Goal: Task Accomplishment & Management: Complete application form

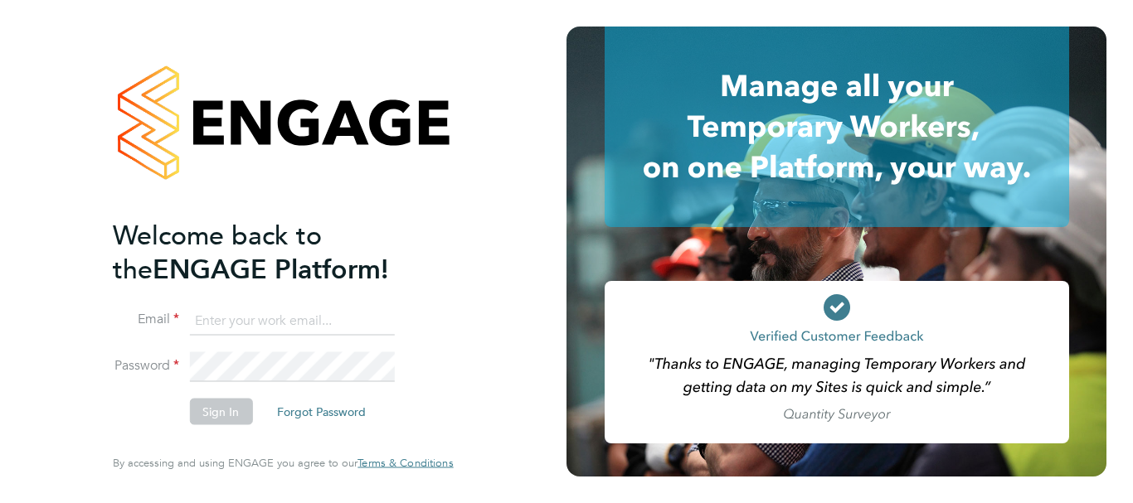
type input "jenette.stanley@uk.g4s.com"
click at [234, 412] on button "Sign In" at bounding box center [220, 412] width 63 height 27
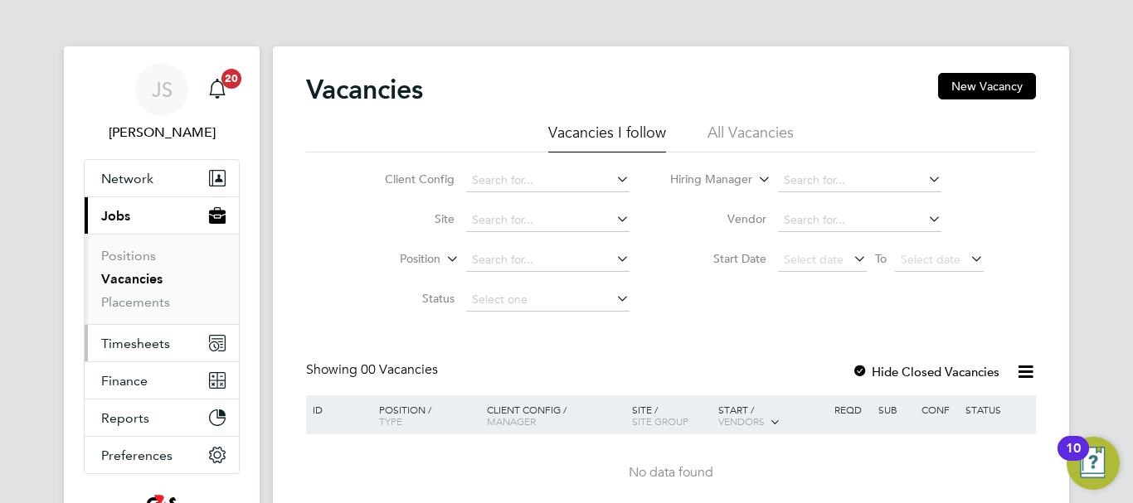
click at [132, 343] on span "Timesheets" at bounding box center [135, 344] width 69 height 16
drag, startPoint x: 150, startPoint y: 347, endPoint x: 158, endPoint y: 347, distance: 8.3
click at [150, 347] on span "Timesheets" at bounding box center [135, 344] width 69 height 16
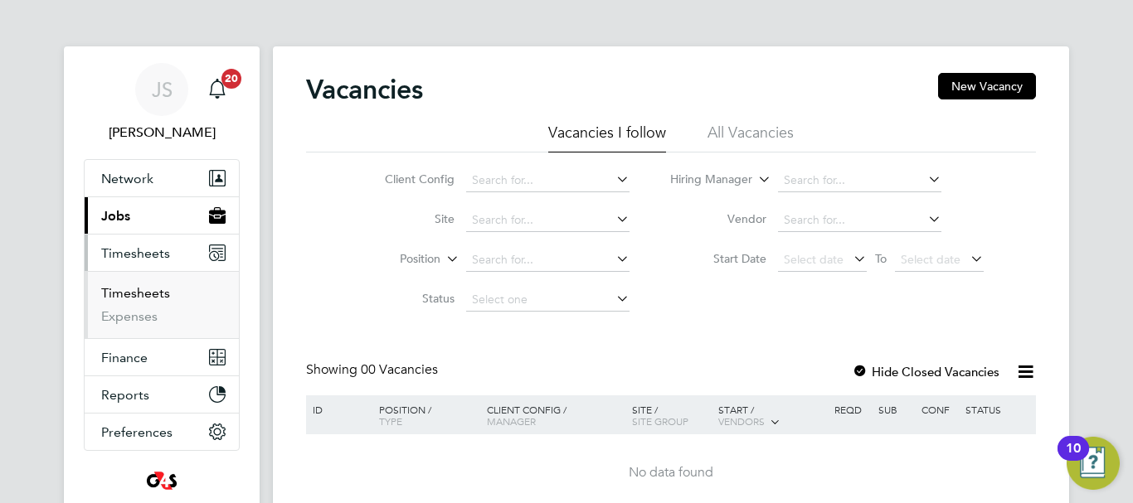
click at [138, 287] on link "Timesheets" at bounding box center [135, 293] width 69 height 16
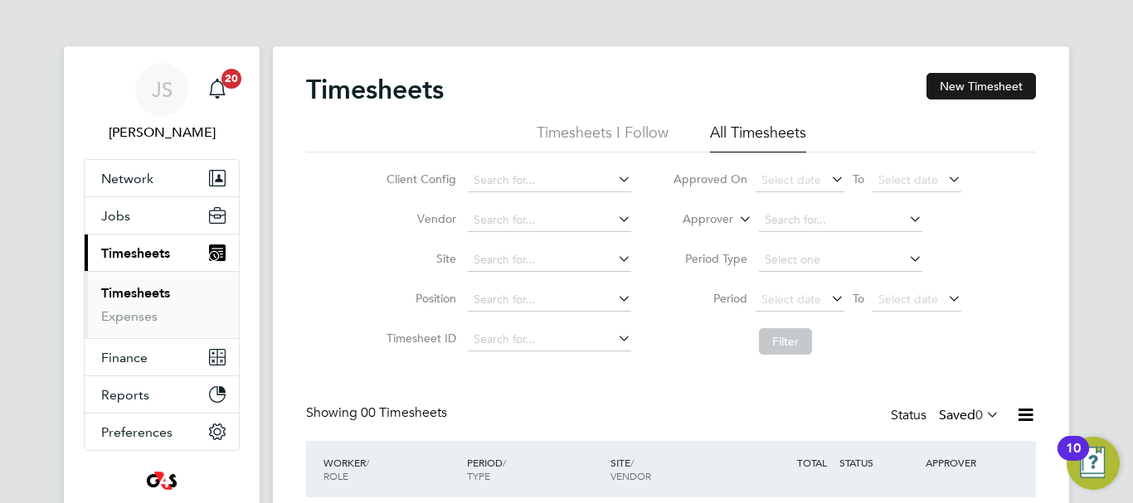
click at [997, 87] on button "New Timesheet" at bounding box center [980, 86] width 109 height 27
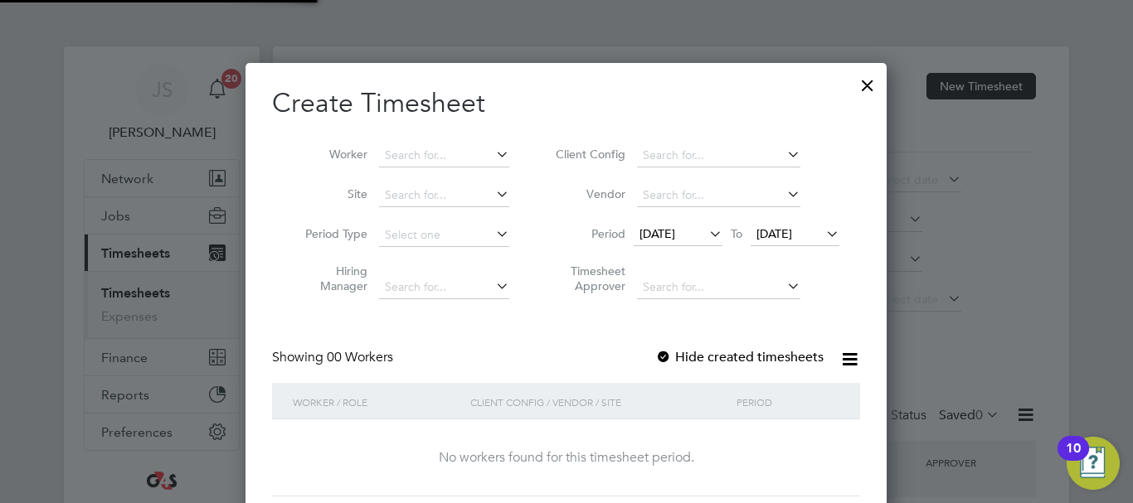
scroll to position [468, 642]
click at [420, 153] on input at bounding box center [444, 155] width 130 height 23
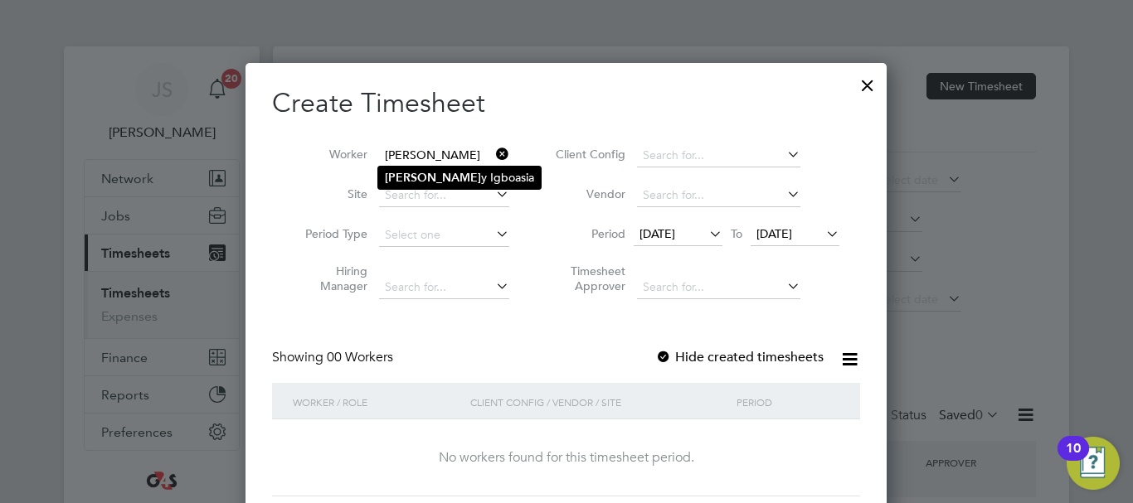
click at [423, 172] on li "[PERSON_NAME] y Igboasia" at bounding box center [459, 178] width 163 height 22
type input "[PERSON_NAME]"
click at [675, 230] on span "[DATE]" at bounding box center [657, 233] width 36 height 15
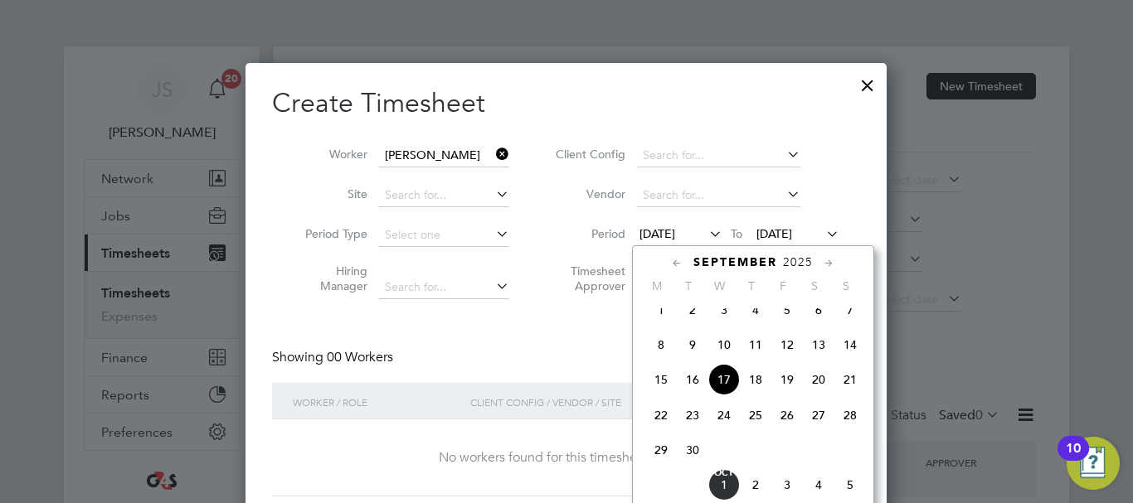
click at [666, 429] on span "22" at bounding box center [661, 416] width 32 height 32
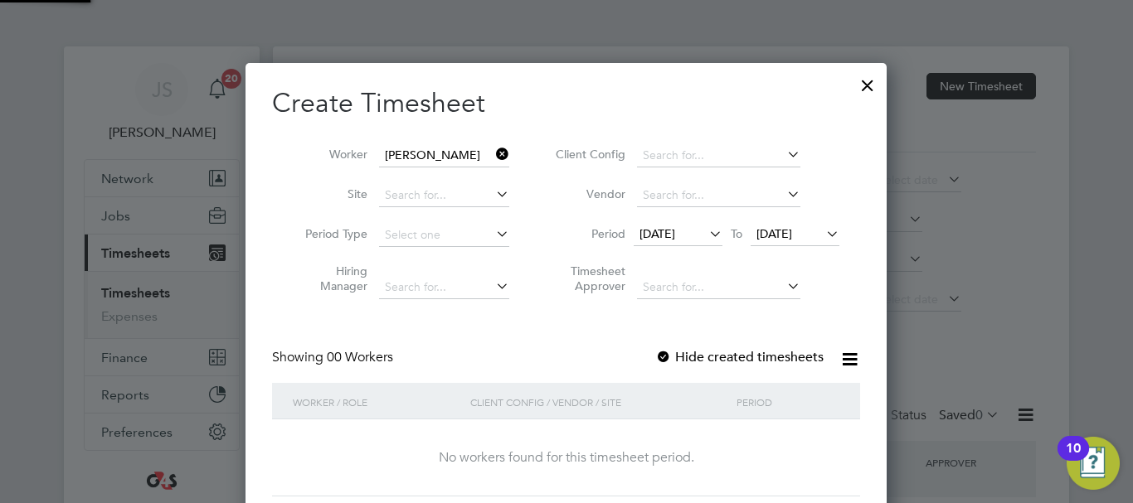
scroll to position [468, 642]
click at [675, 238] on span "[DATE]" at bounding box center [657, 233] width 36 height 15
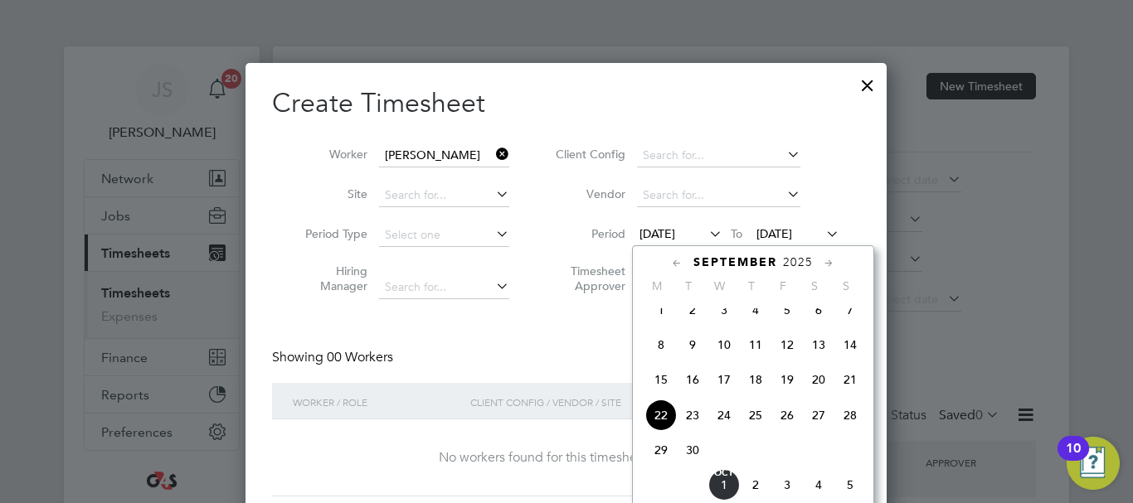
scroll to position [610, 0]
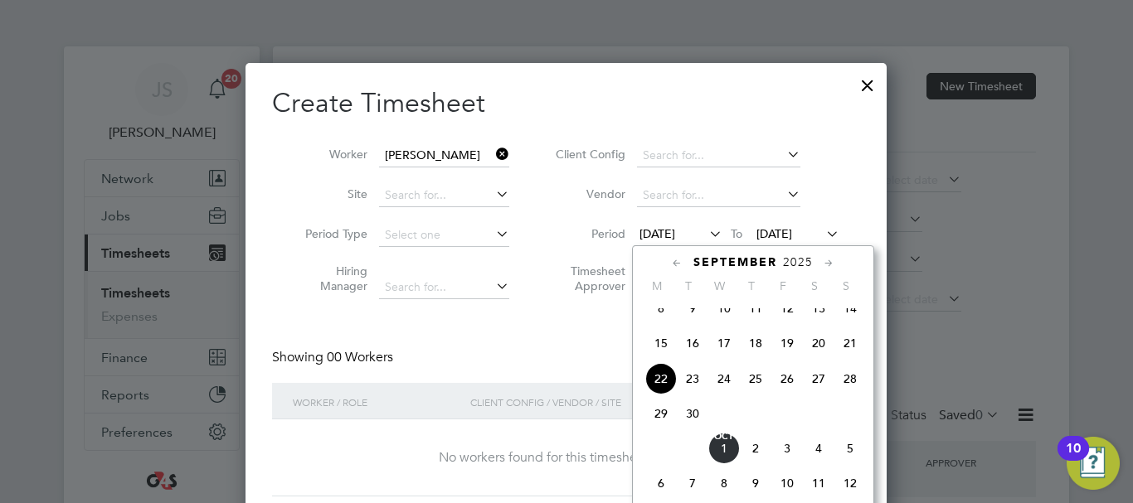
click at [662, 427] on span "29" at bounding box center [661, 414] width 32 height 32
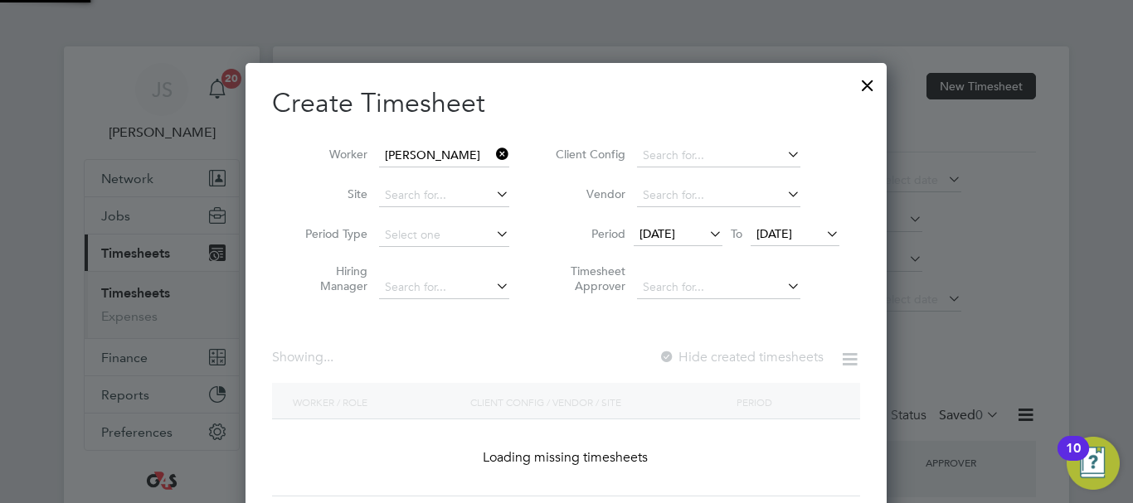
scroll to position [462, 655]
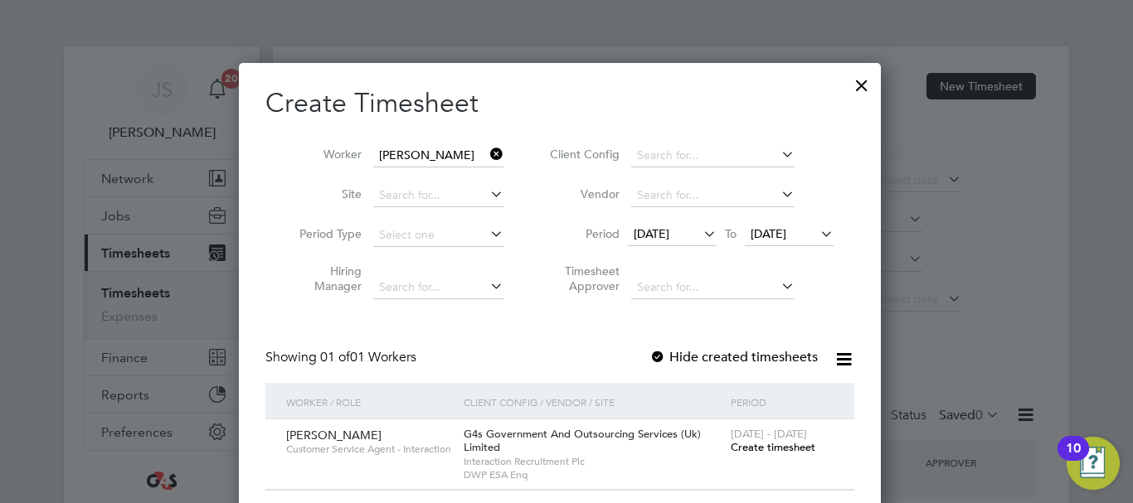
click at [766, 446] on span "Create timesheet" at bounding box center [772, 447] width 85 height 14
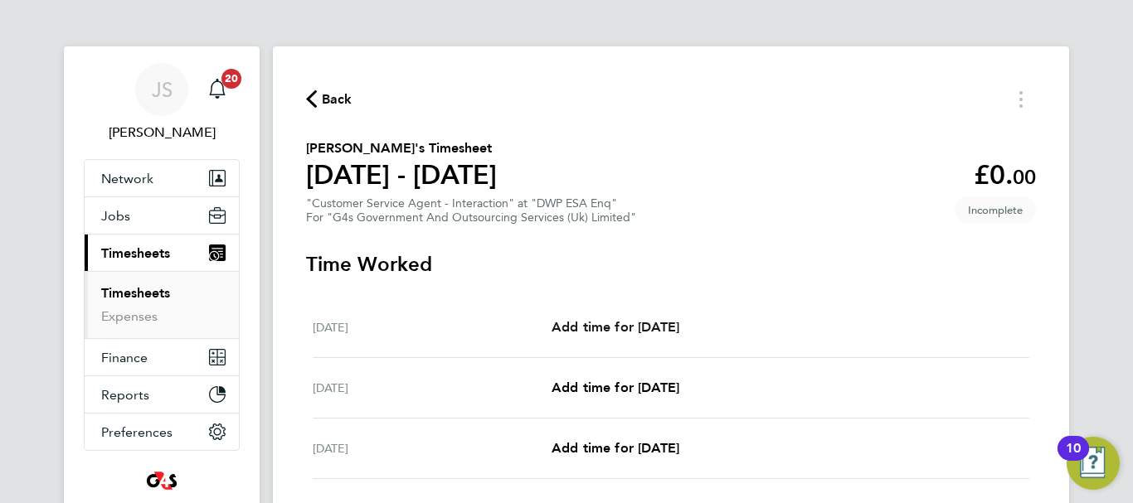
click at [623, 327] on span "Add time for [DATE]" at bounding box center [615, 327] width 128 height 16
select select "30"
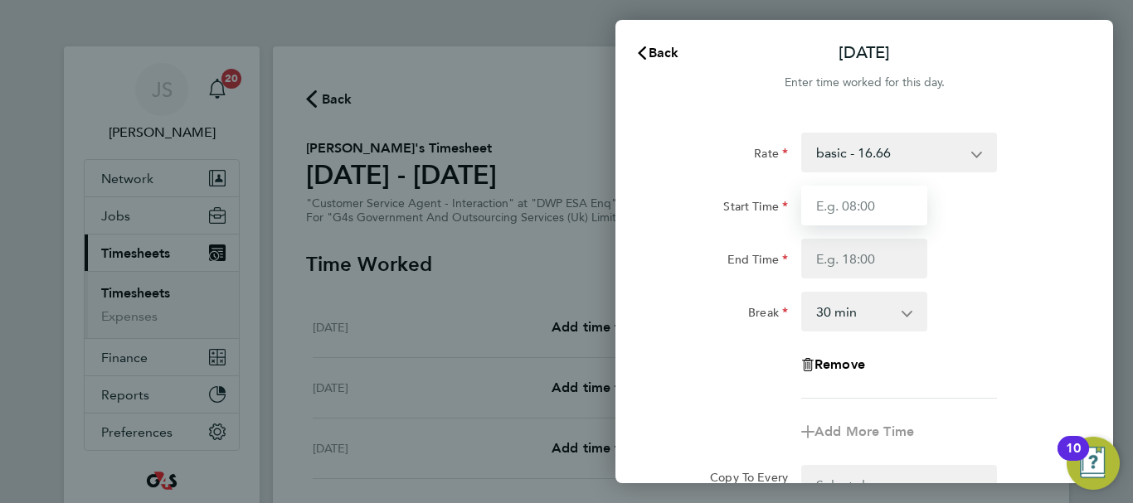
click at [850, 204] on input "Start Time" at bounding box center [864, 206] width 126 height 40
type input "07:45"
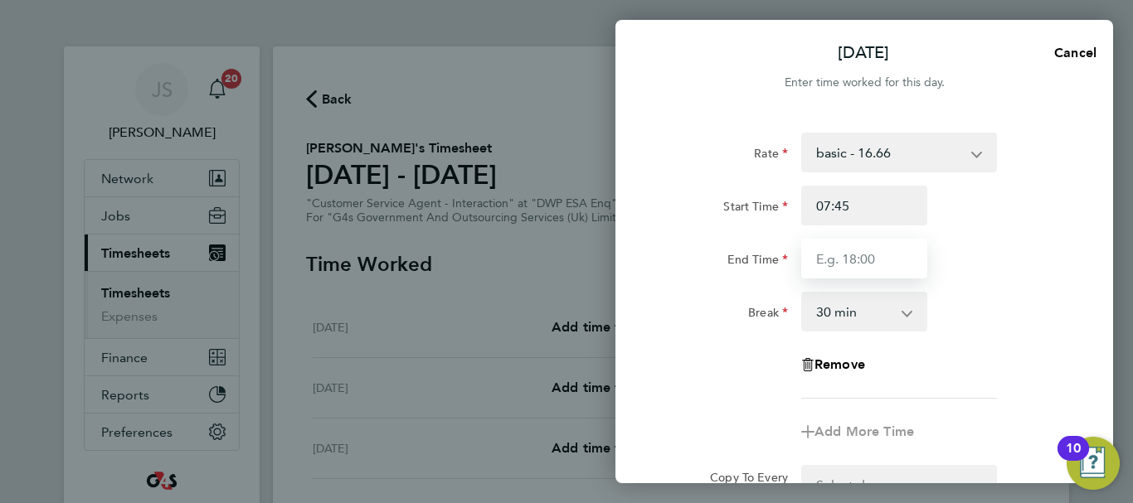
click at [864, 254] on input "End Time" at bounding box center [864, 259] width 126 height 40
type input "16:15"
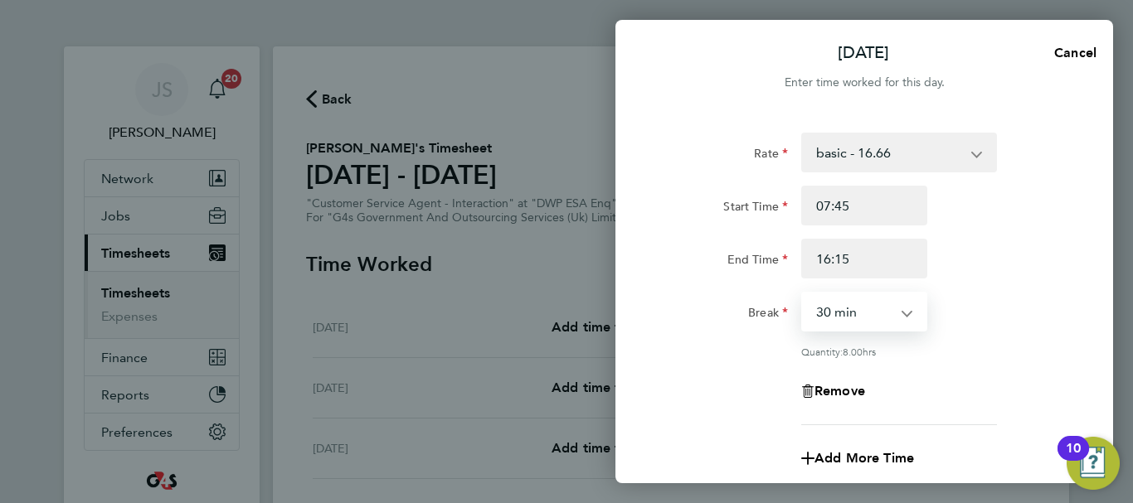
click at [856, 312] on select "0 min 15 min 30 min 45 min 60 min 75 min 90 min" at bounding box center [854, 311] width 103 height 36
click at [1016, 311] on div "Break 0 min 15 min 30 min 45 min 60 min 75 min 90 min" at bounding box center [864, 312] width 418 height 40
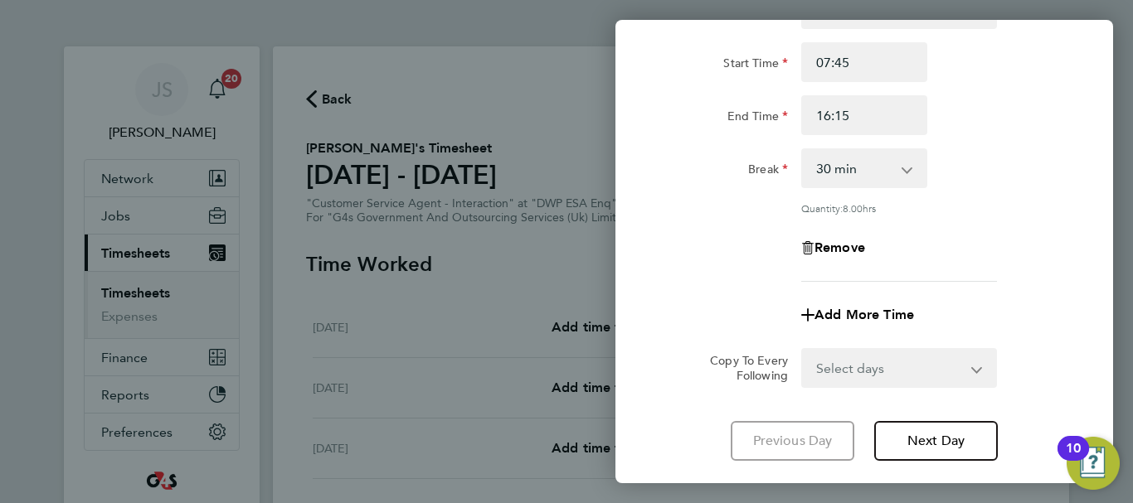
scroll to position [166, 0]
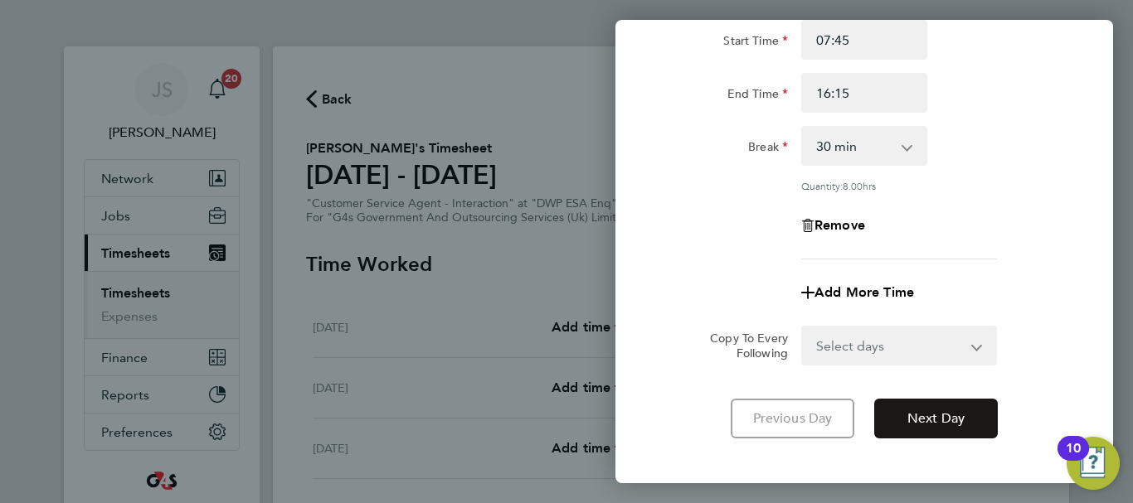
click at [945, 410] on span "Next Day" at bounding box center [935, 418] width 57 height 17
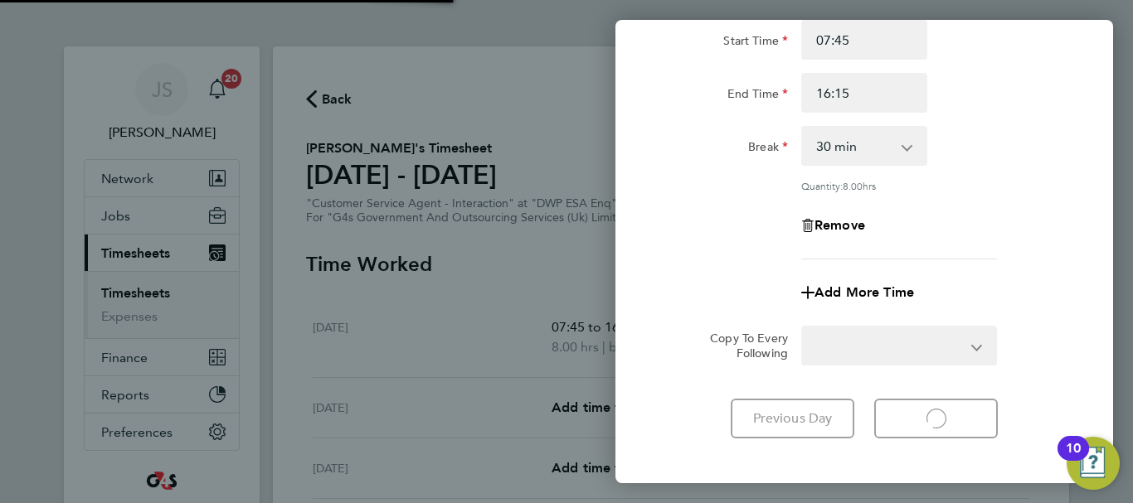
select select "30"
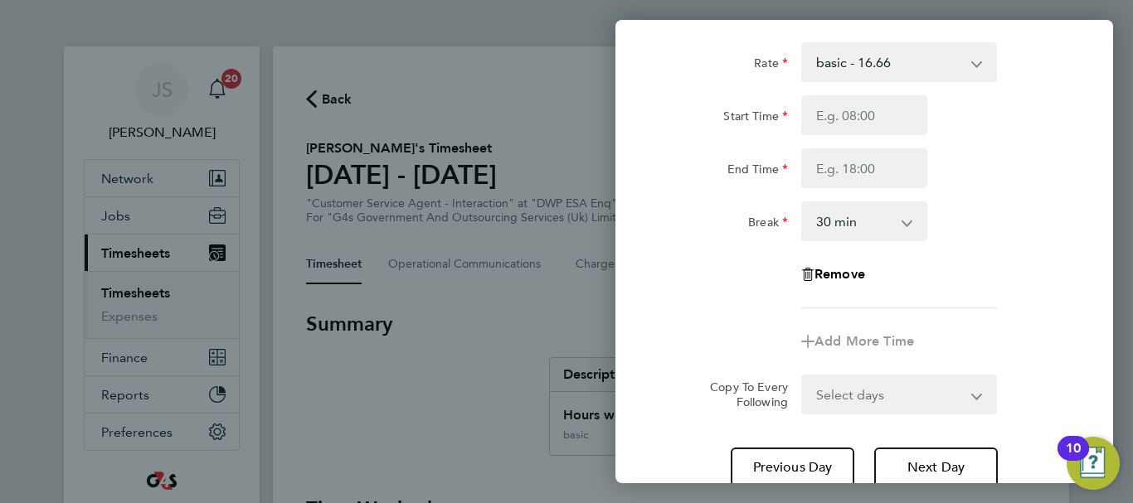
scroll to position [221, 0]
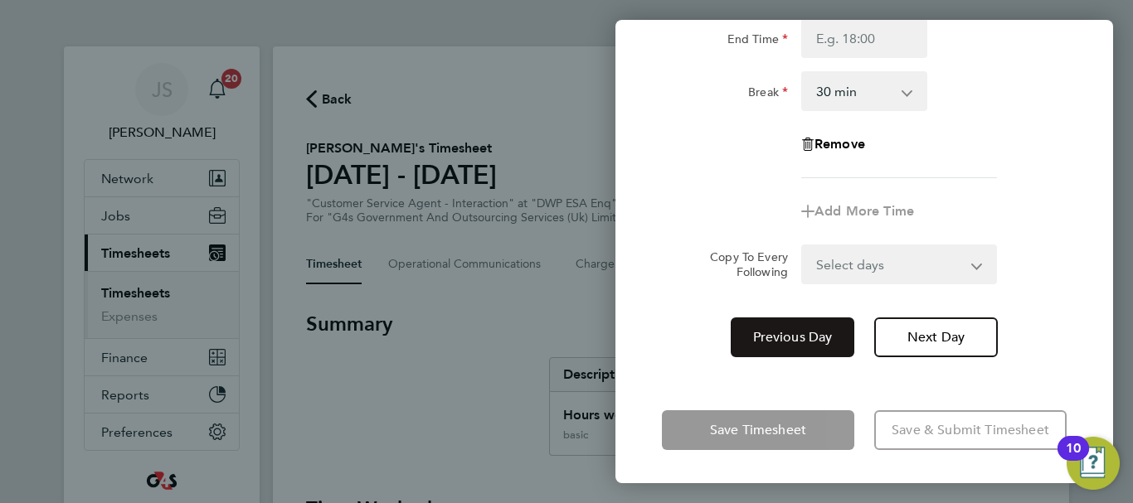
click at [802, 342] on span "Previous Day" at bounding box center [793, 337] width 80 height 17
select select "30"
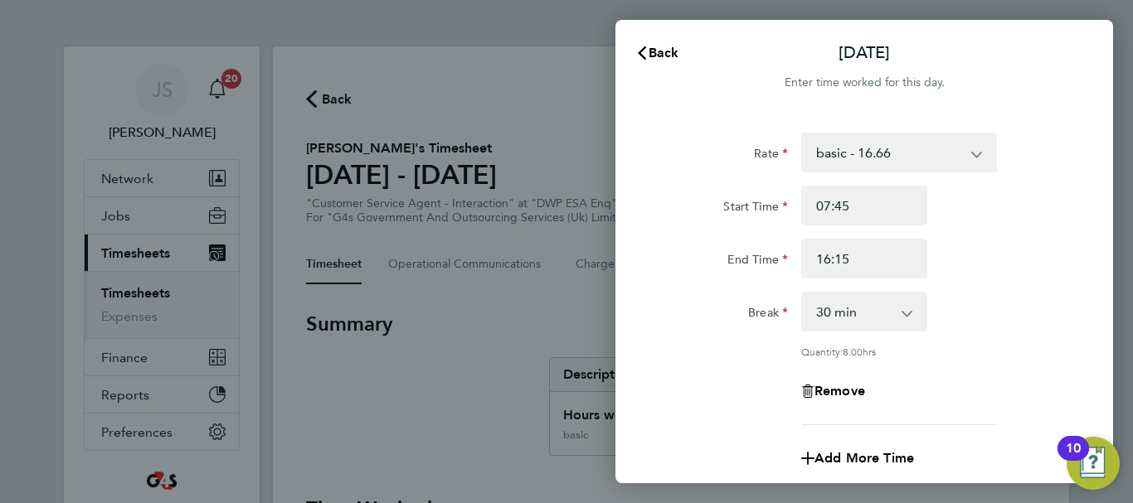
click at [953, 158] on select "basic - 16.66 System Issue Paid - 16.66 x1.5 - 24.73 Bank Holiday Sick System I…" at bounding box center [889, 152] width 172 height 36
select select "30"
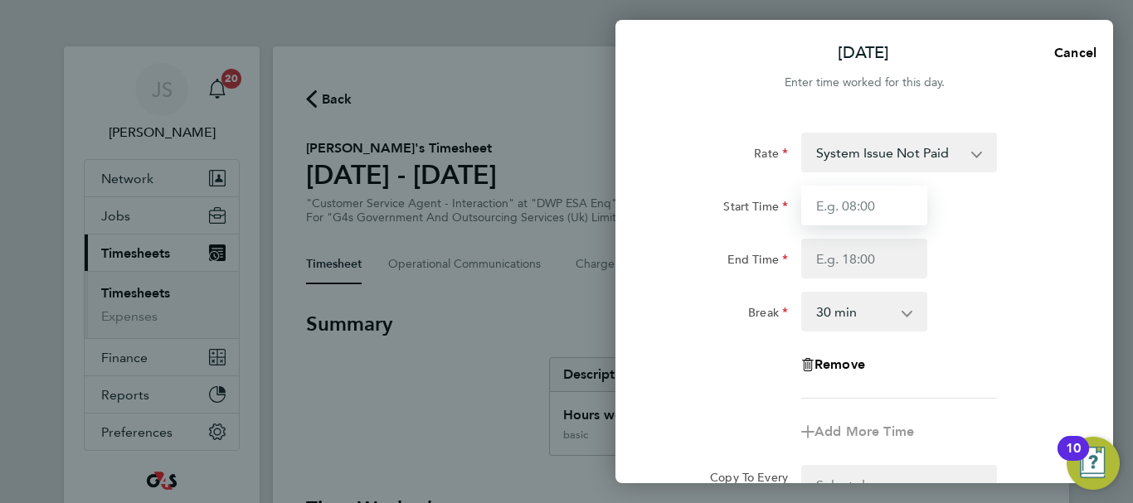
click at [886, 223] on input "Start Time" at bounding box center [864, 206] width 126 height 40
type input "07:45"
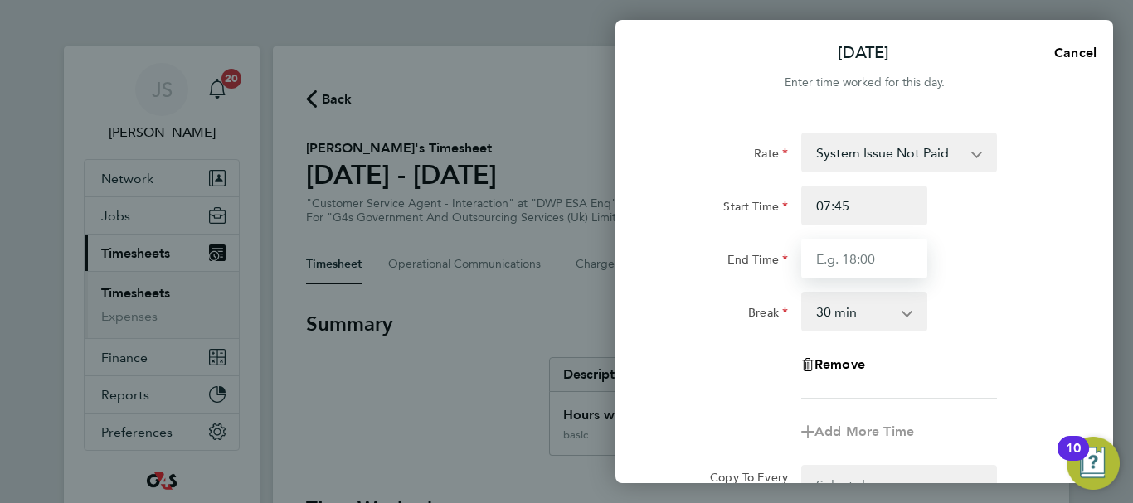
click at [856, 264] on input "End Time" at bounding box center [864, 259] width 126 height 40
type input "16:15"
click at [990, 299] on div "Break 0 min 15 min 30 min 45 min 60 min 75 min 90 min" at bounding box center [864, 312] width 418 height 40
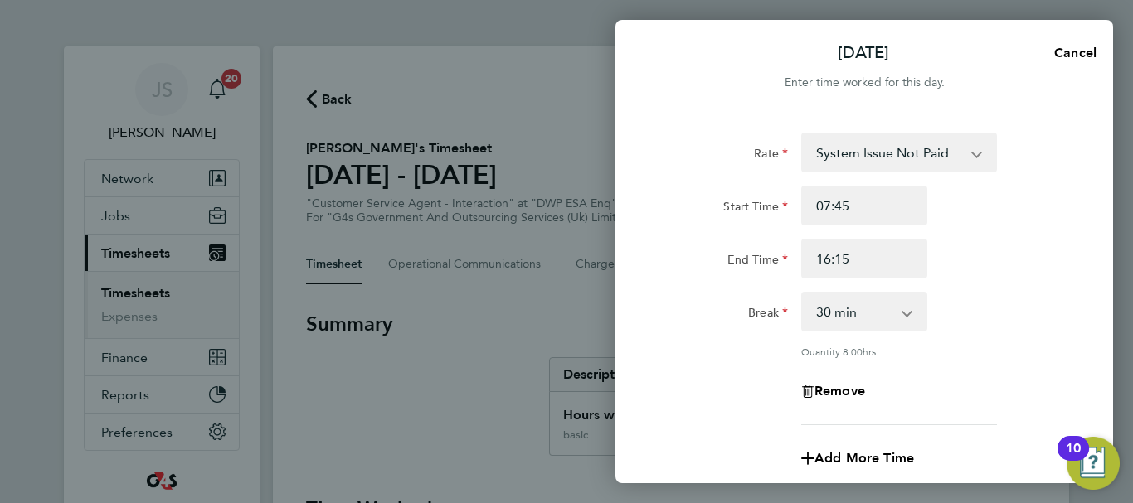
scroll to position [245, 0]
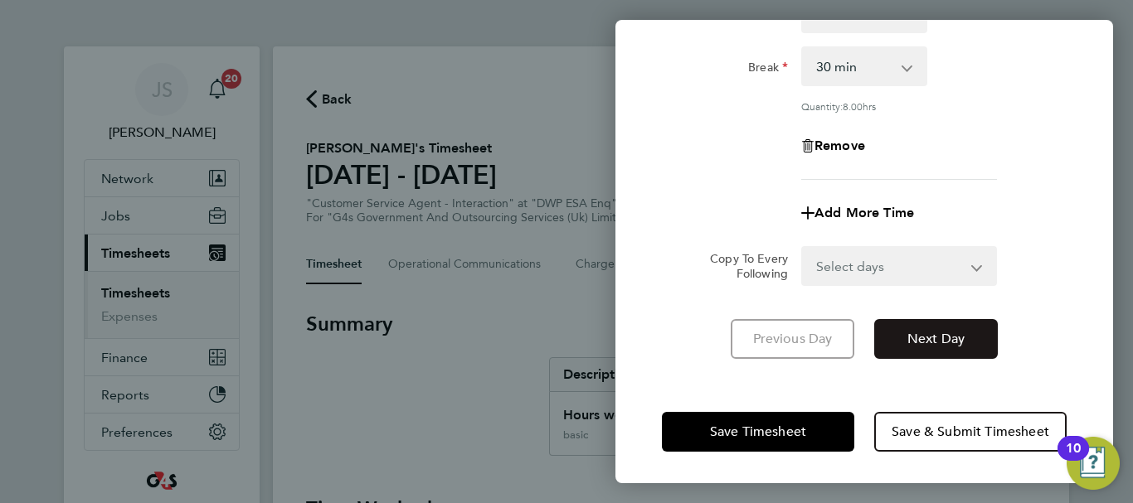
click at [937, 344] on span "Next Day" at bounding box center [935, 339] width 57 height 17
select select "30"
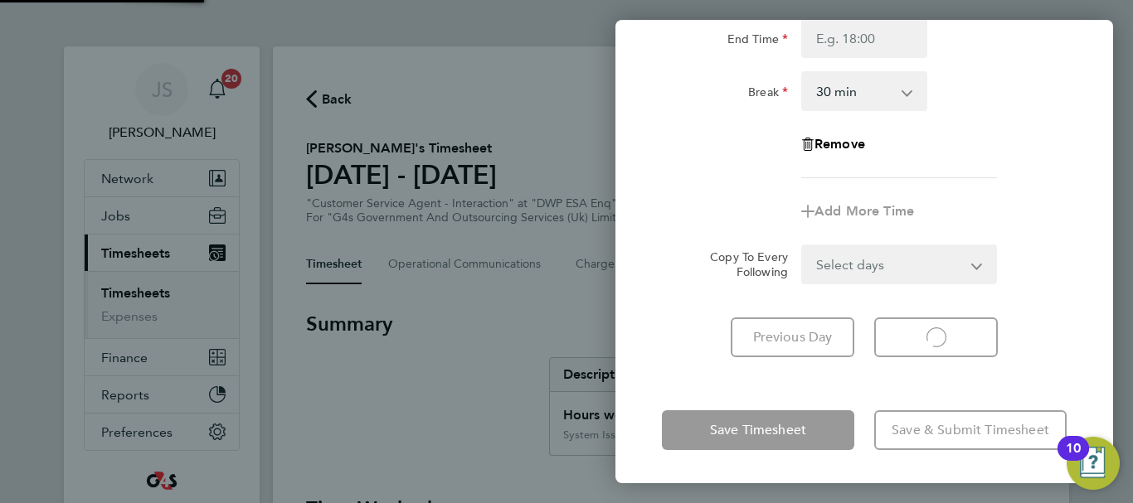
scroll to position [221, 0]
select select "30"
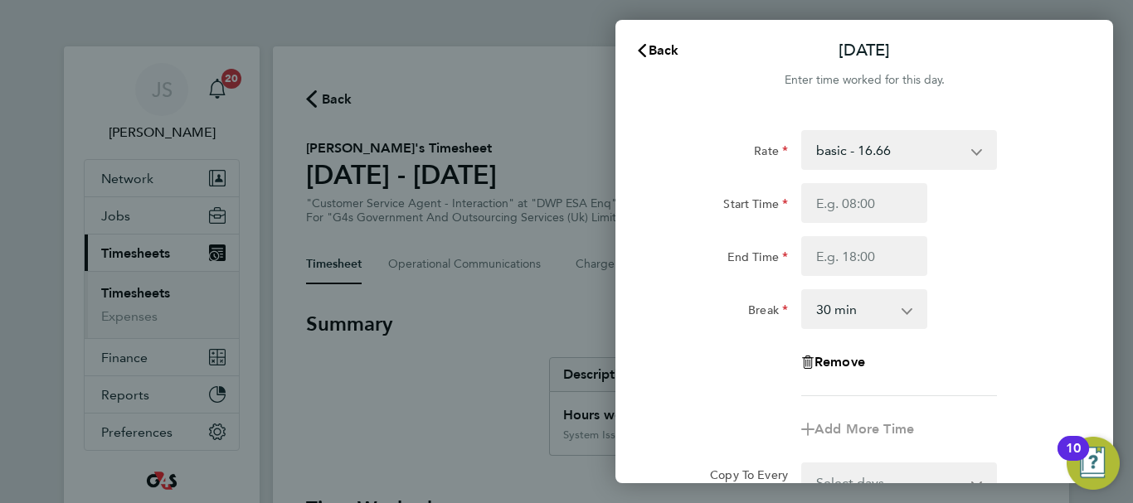
scroll to position [0, 0]
click at [944, 152] on select "basic - 16.66 System Issue Paid - 16.66 x1.5 - 24.73 Bank Holiday Sick System I…" at bounding box center [889, 152] width 172 height 36
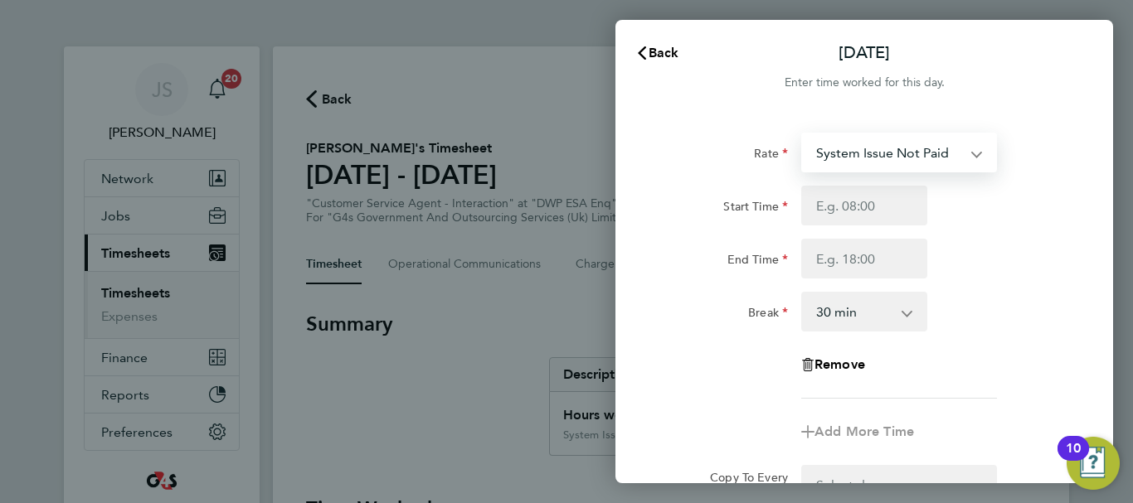
select select "30"
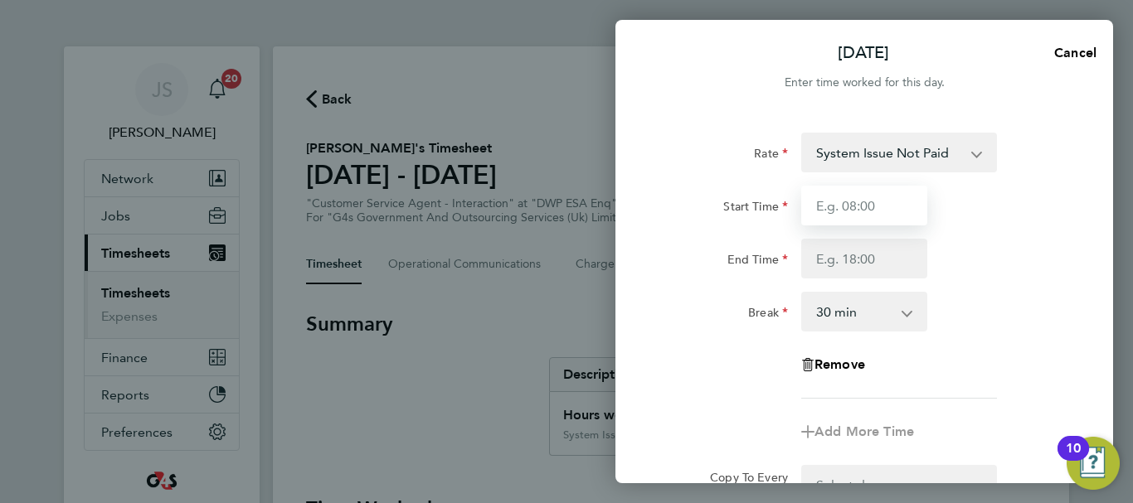
click at [865, 212] on input "Start Time" at bounding box center [864, 206] width 126 height 40
type input "07:45"
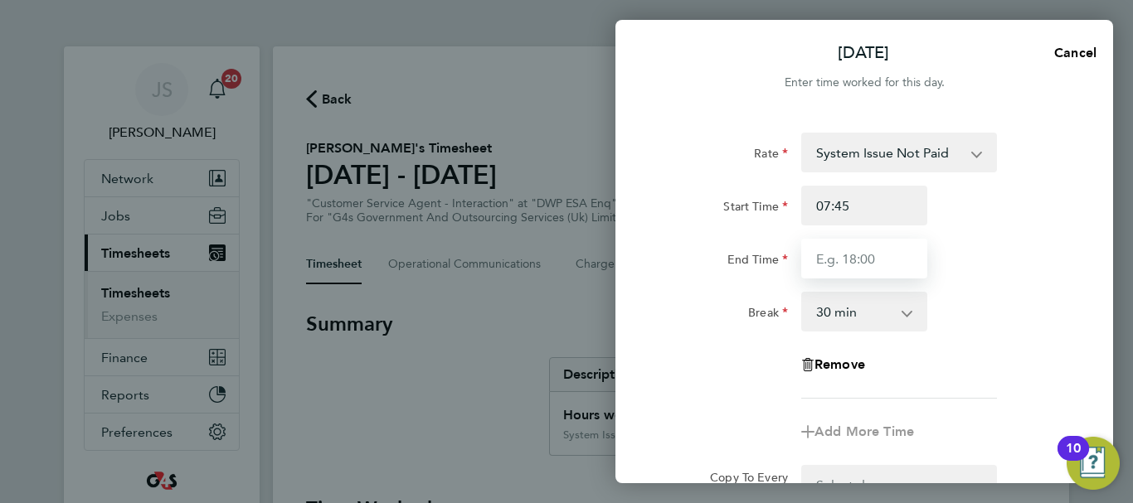
click at [849, 258] on input "End Time" at bounding box center [864, 259] width 126 height 40
type input "15:00"
click at [993, 327] on div "Break 0 min 15 min 30 min 45 min 60 min 75 min 90 min" at bounding box center [864, 312] width 418 height 40
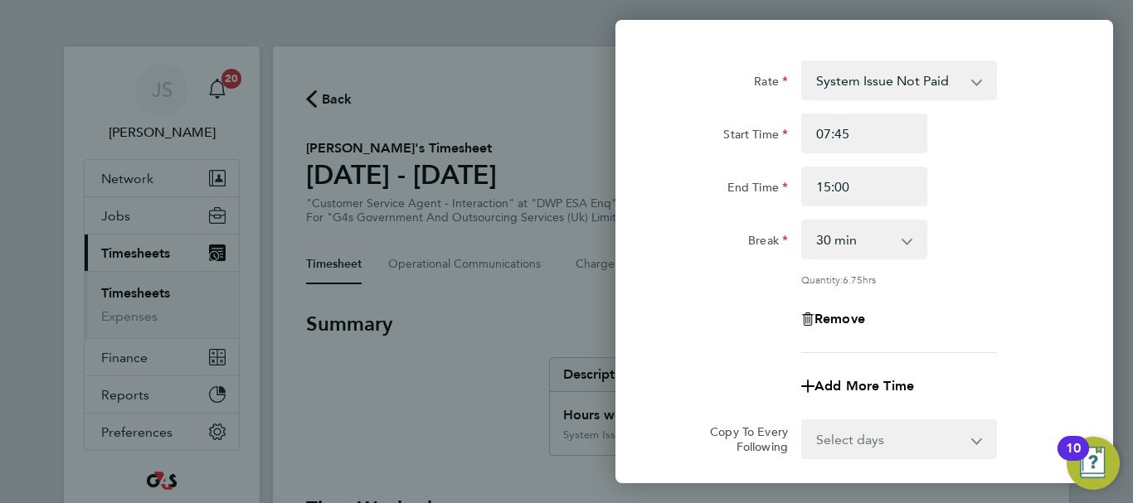
scroll to position [245, 0]
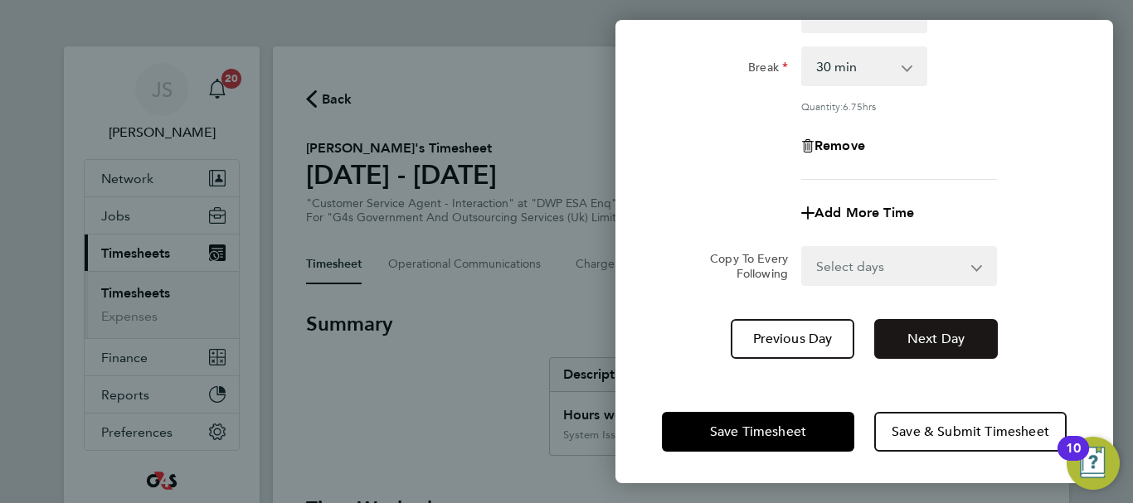
click at [938, 333] on span "Next Day" at bounding box center [935, 339] width 57 height 17
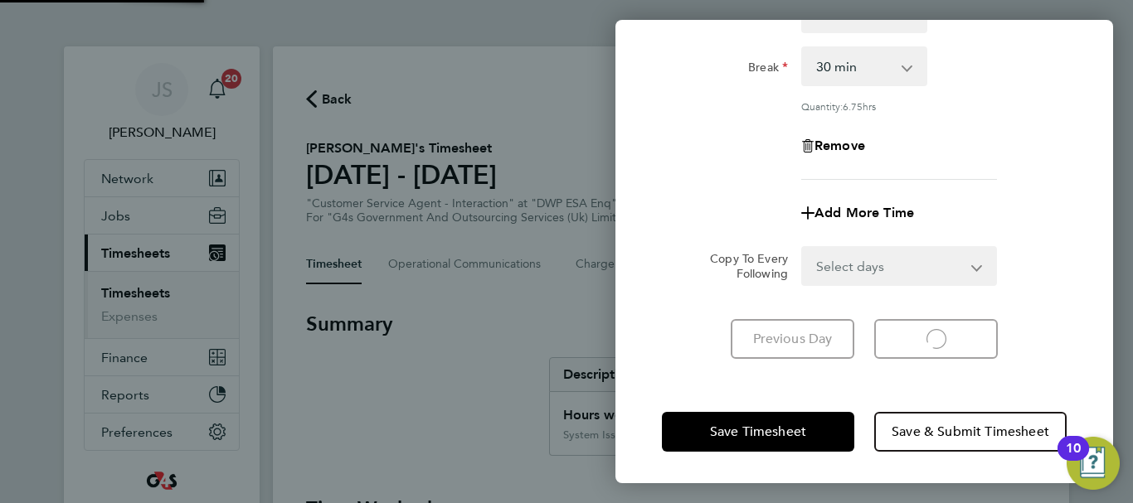
scroll to position [221, 0]
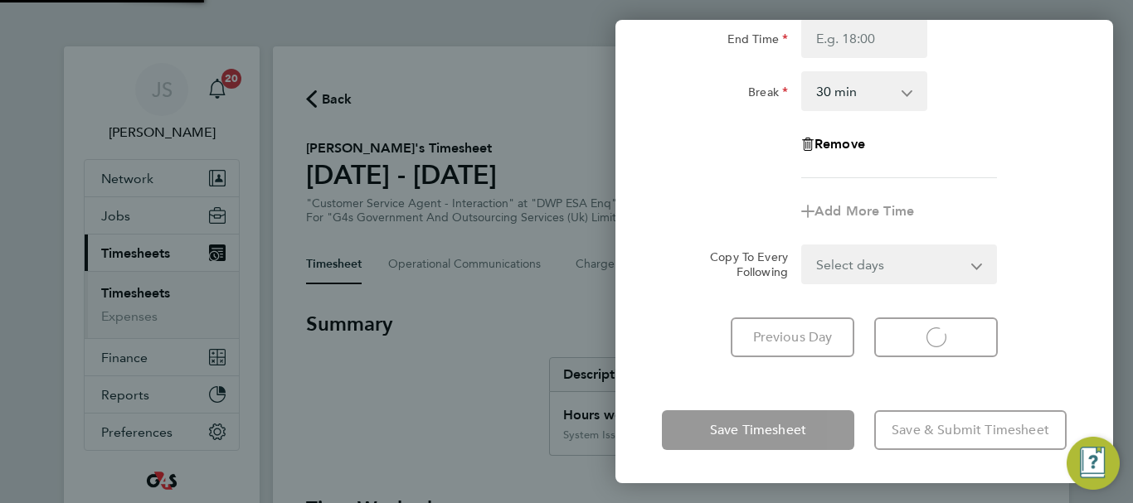
select select "30"
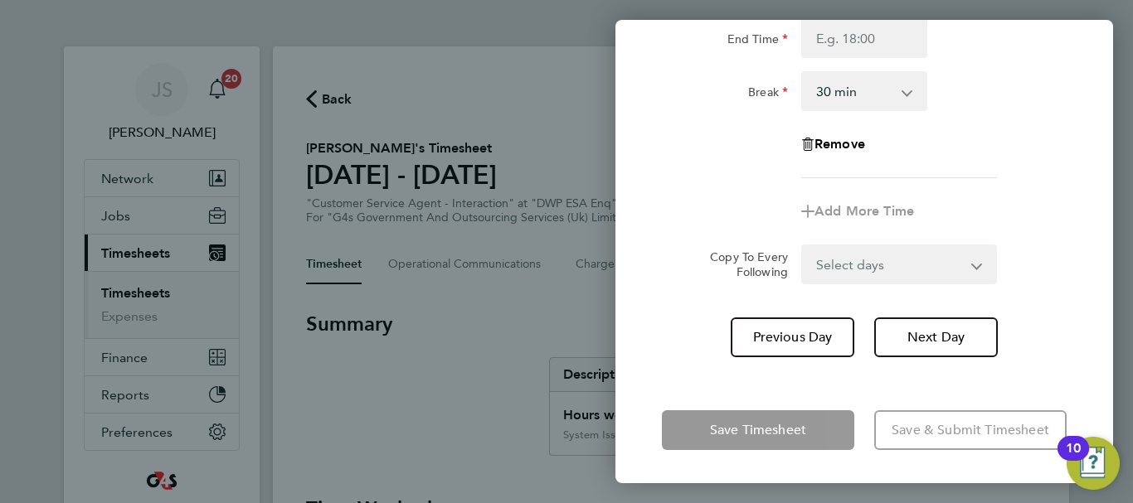
click at [1055, 138] on div "Remove" at bounding box center [864, 144] width 418 height 40
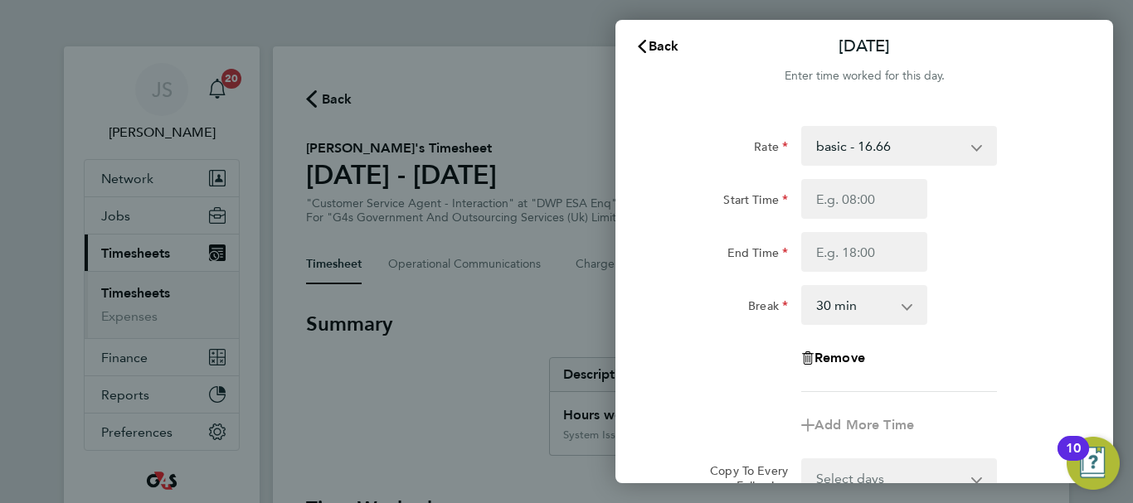
scroll to position [0, 0]
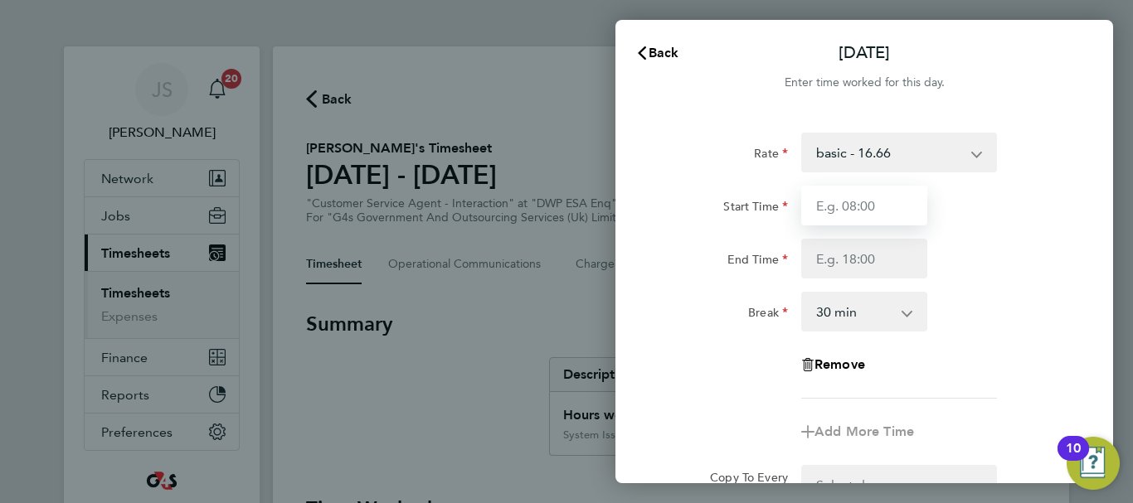
click at [861, 221] on input "Start Time" at bounding box center [864, 206] width 126 height 40
type input "07:45"
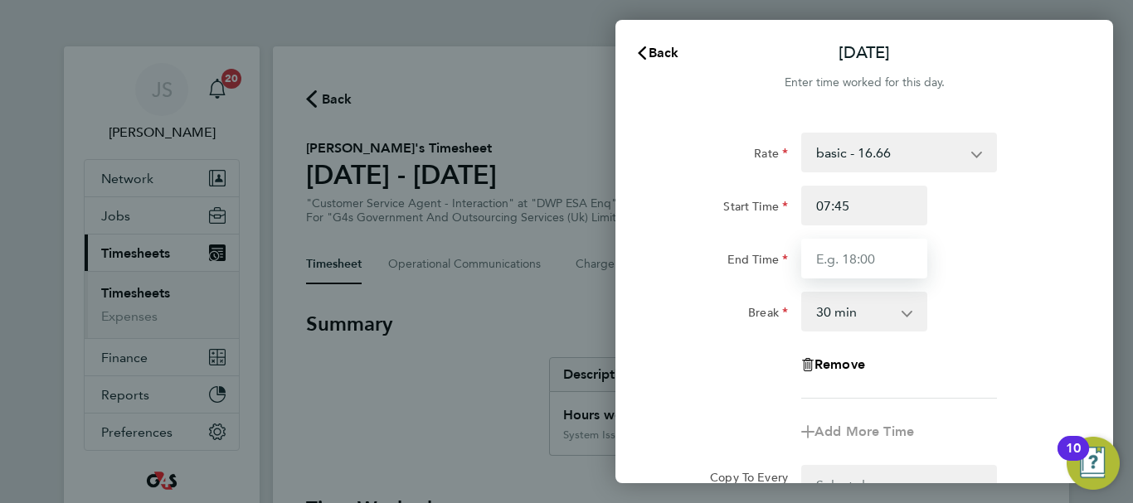
click at [854, 260] on input "End Time" at bounding box center [864, 259] width 126 height 40
type input "12:45"
click at [979, 252] on div "End Time 12:45" at bounding box center [864, 259] width 418 height 40
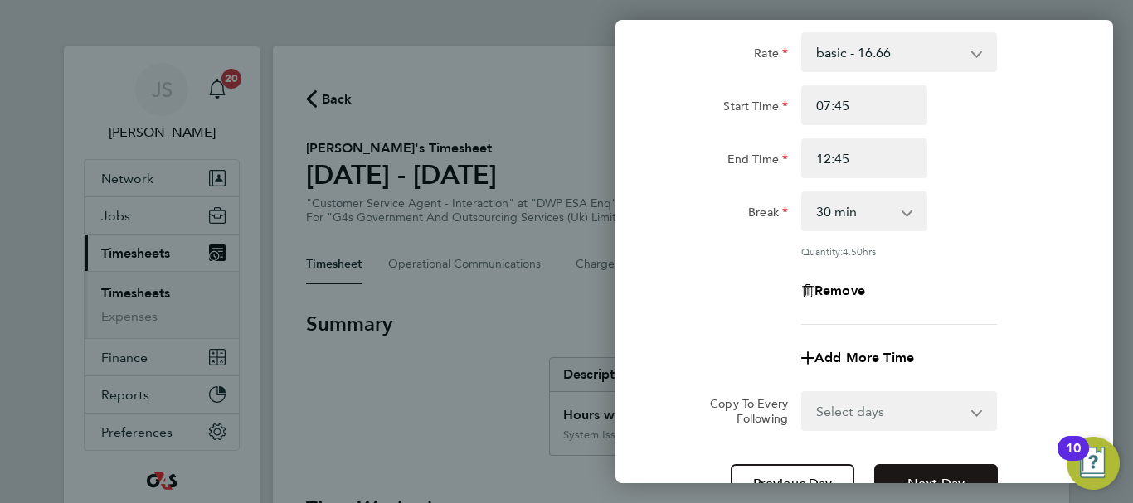
scroll to position [245, 0]
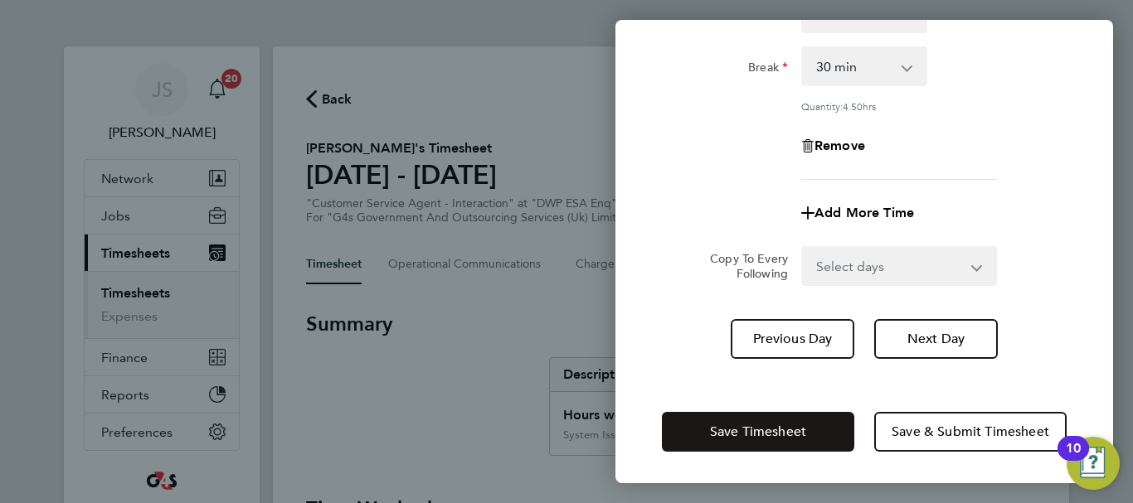
click at [809, 423] on button "Save Timesheet" at bounding box center [758, 432] width 192 height 40
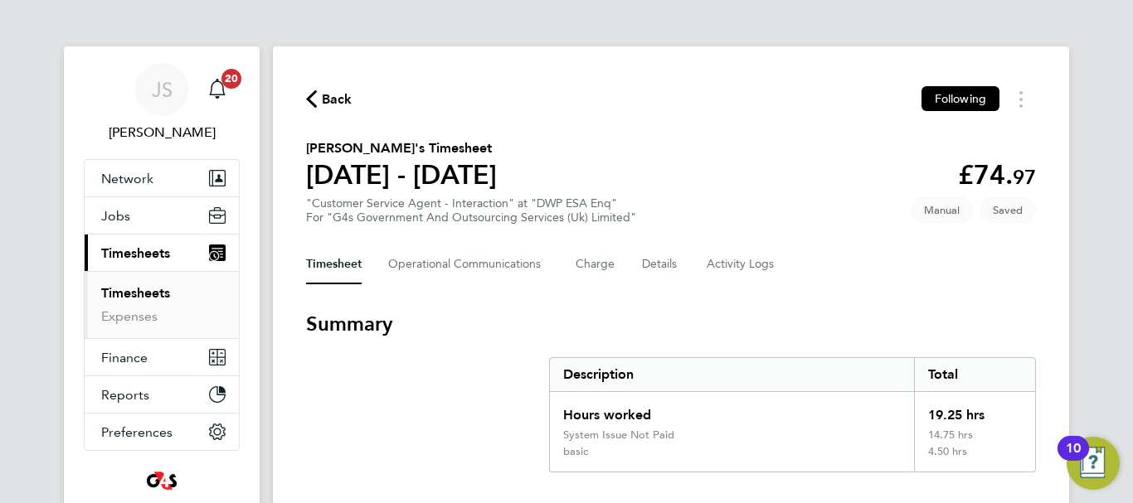
click at [880, 270] on div "Timesheet Operational Communications Charge Details Activity Logs" at bounding box center [671, 265] width 730 height 40
